Goal: Find specific page/section: Find specific page/section

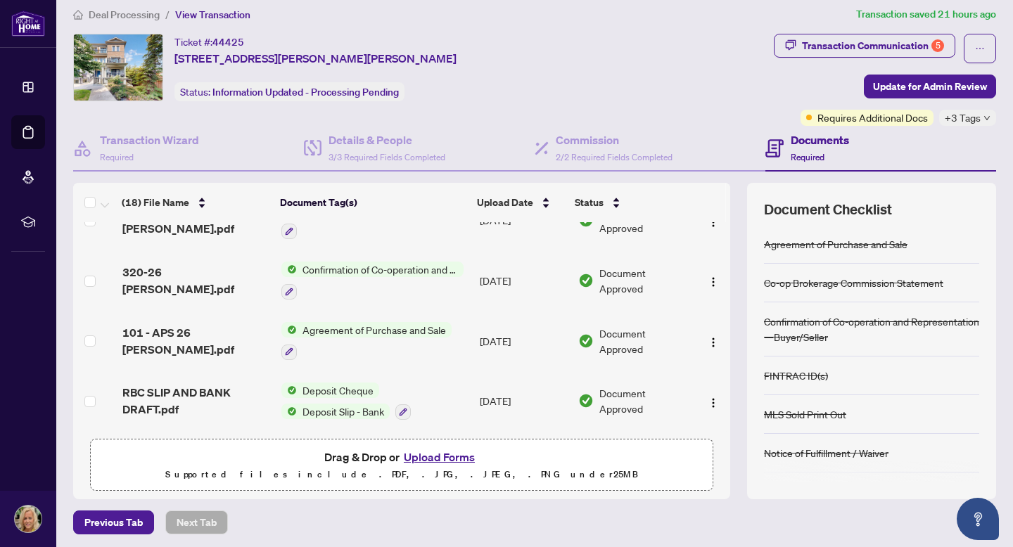
scroll to position [10, 0]
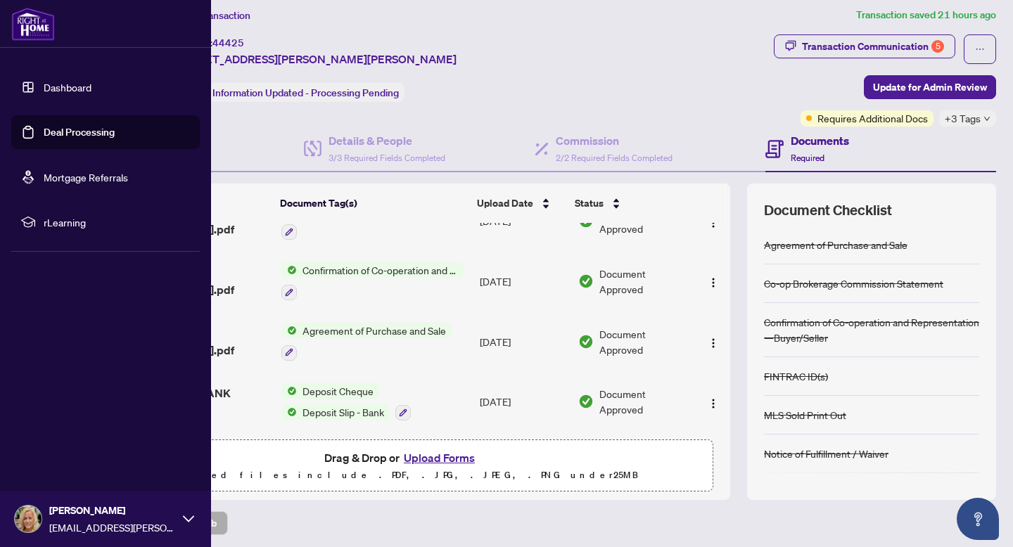
click at [61, 87] on link "Dashboard" at bounding box center [68, 87] width 48 height 13
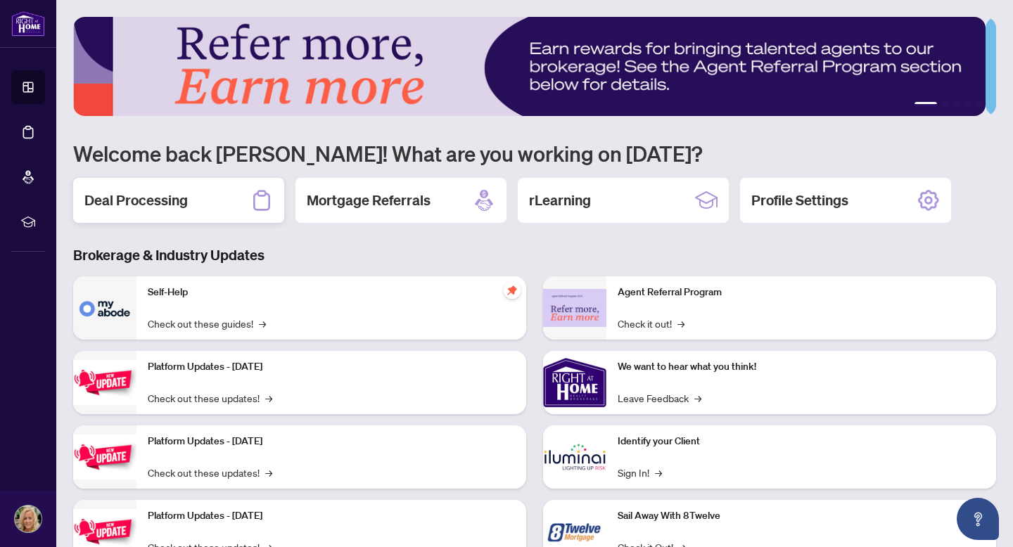
click at [152, 197] on h2 "Deal Processing" at bounding box center [135, 201] width 103 height 20
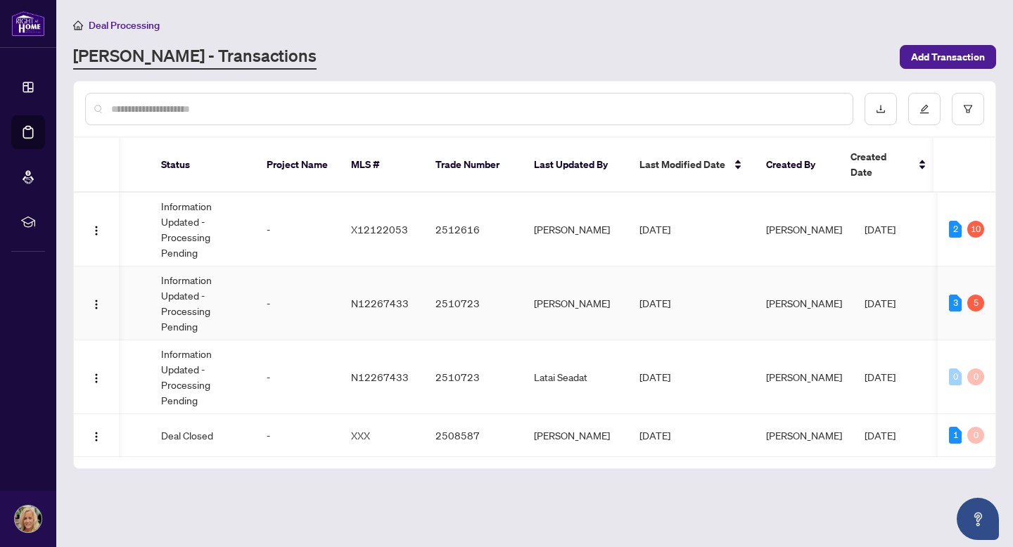
scroll to position [0, 134]
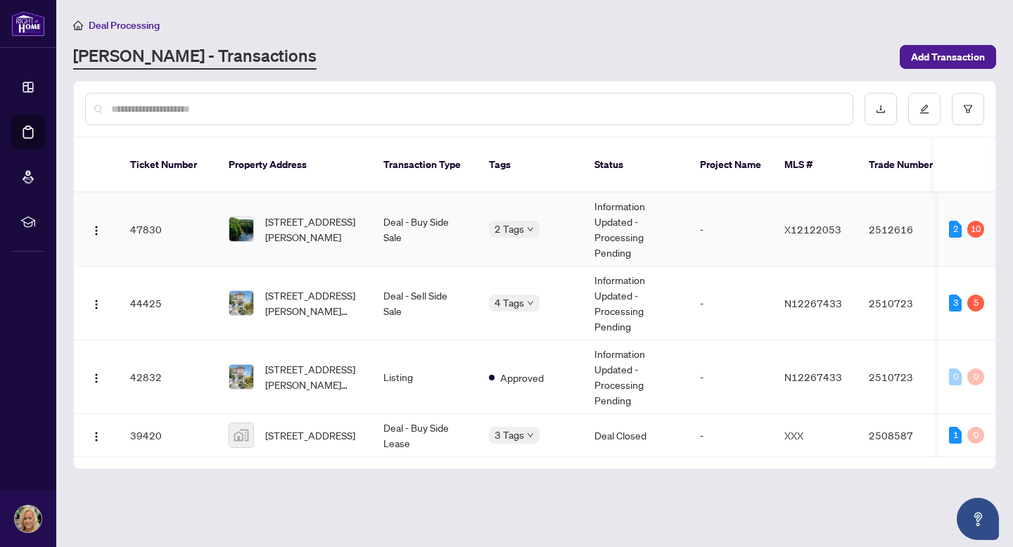
click at [796, 229] on span "X12122053" at bounding box center [812, 229] width 57 height 13
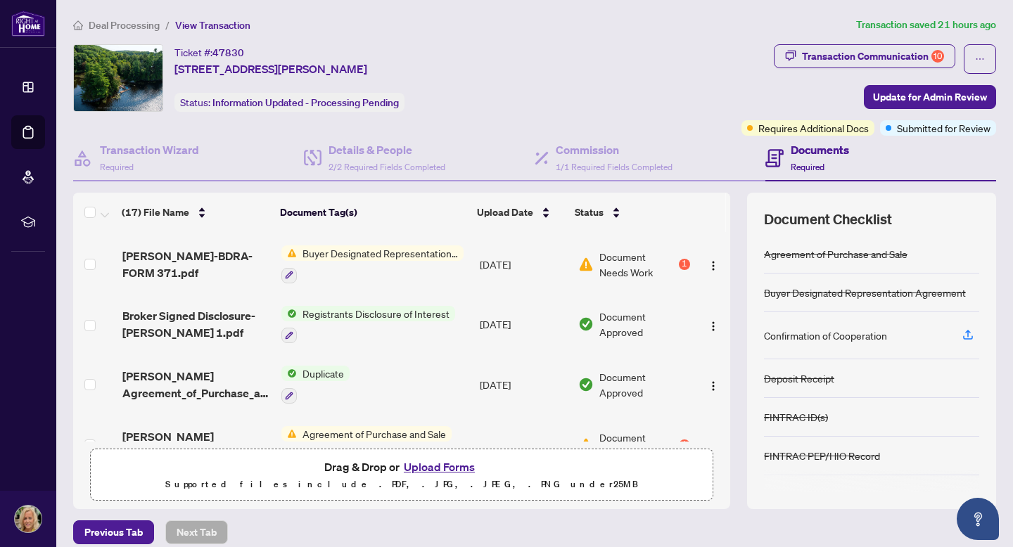
scroll to position [656, 0]
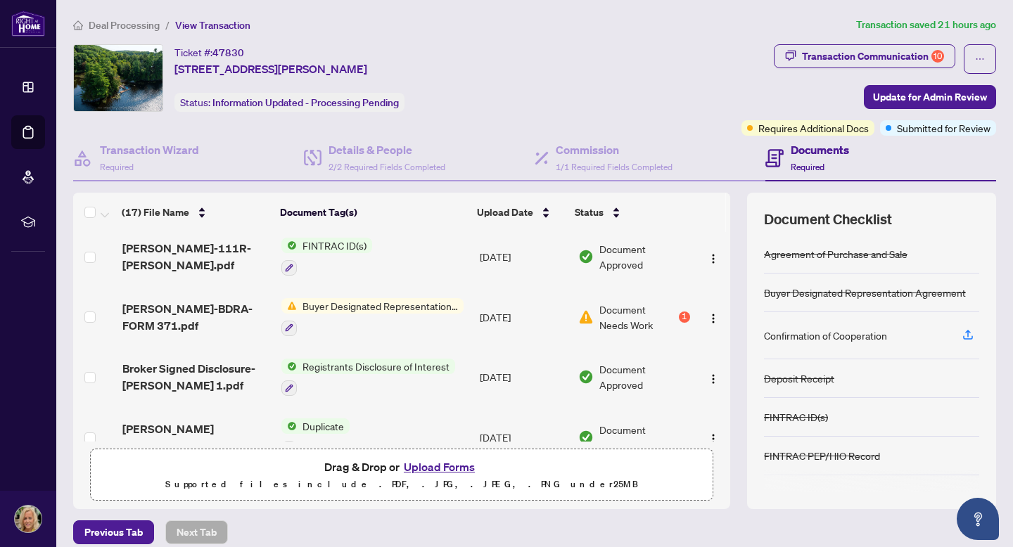
click at [419, 305] on span "Buyer Designated Representation Agreement" at bounding box center [380, 305] width 167 height 15
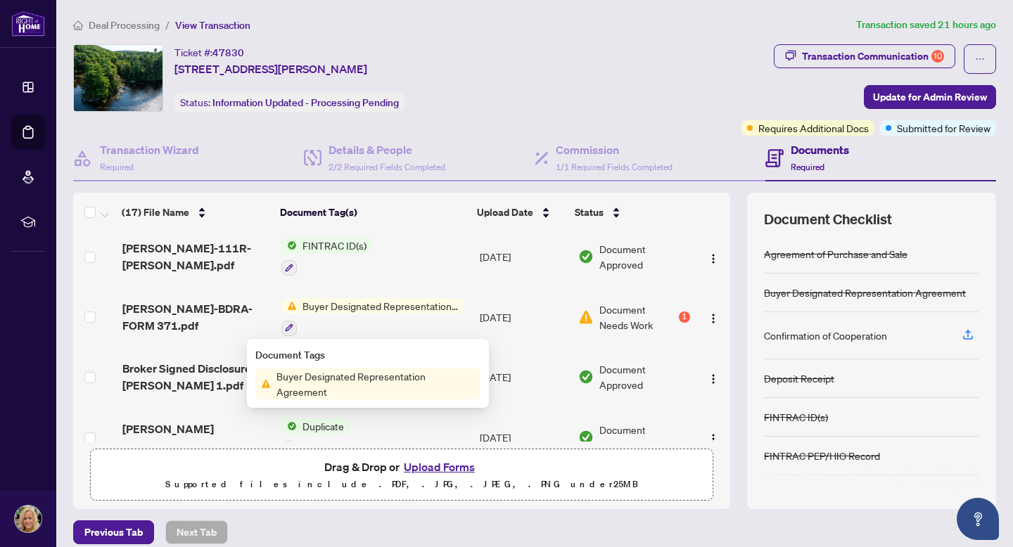
click at [381, 378] on span "Buyer Designated Representation Agreement" at bounding box center [376, 384] width 210 height 31
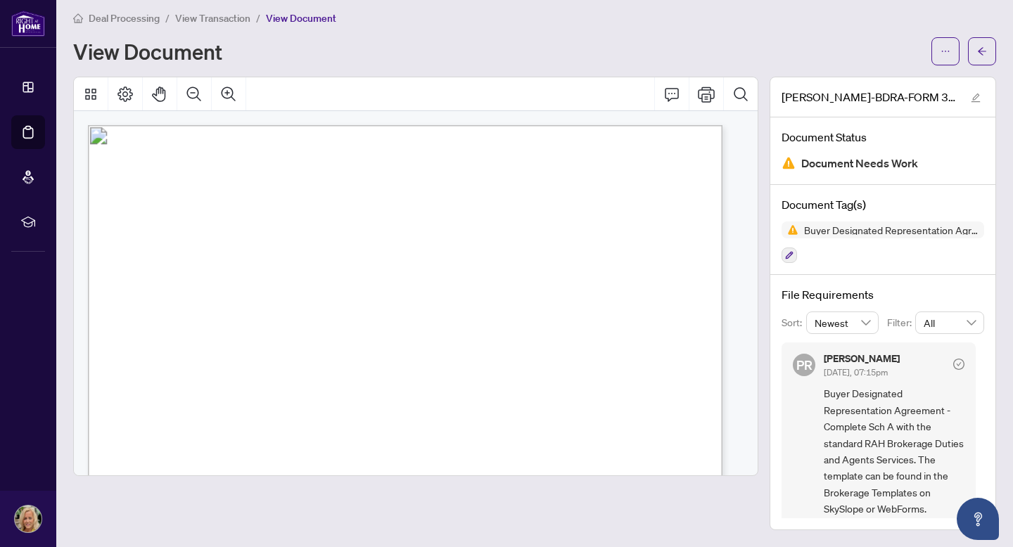
scroll to position [10, 0]
